Goal: Check status

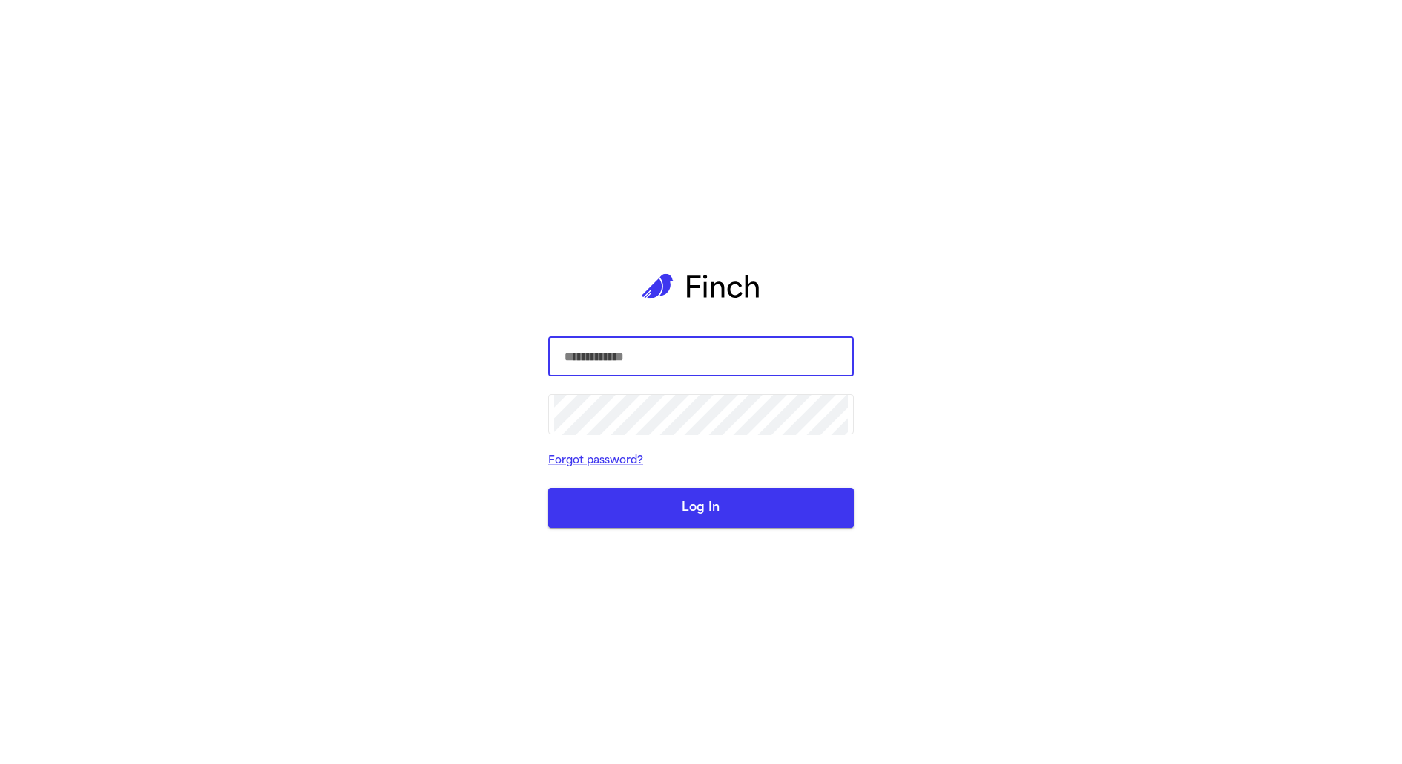
click at [0, 763] on com-1password-button at bounding box center [0, 764] width 0 height 0
type input "**********"
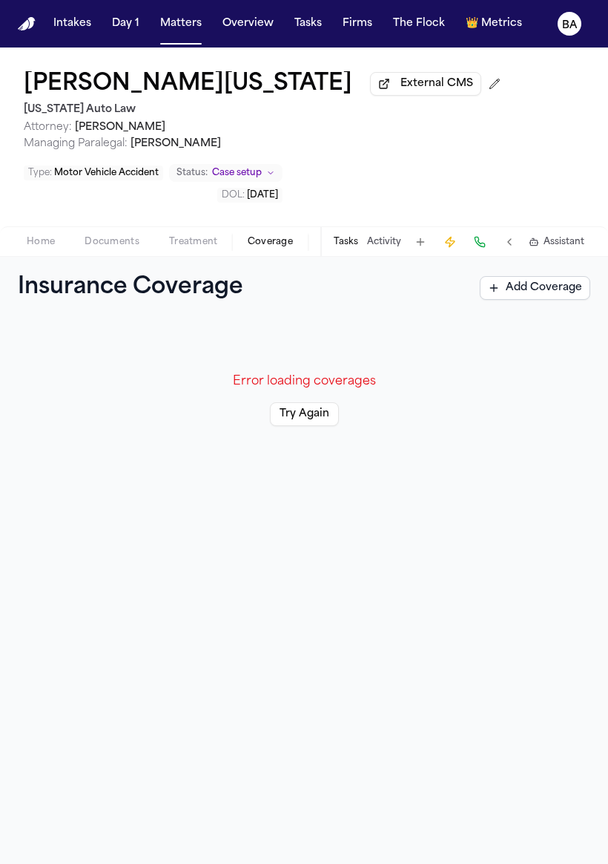
click at [364, 531] on div "Error loading coverages Try Again" at bounding box center [304, 591] width 608 height 545
